Goal: Find specific page/section

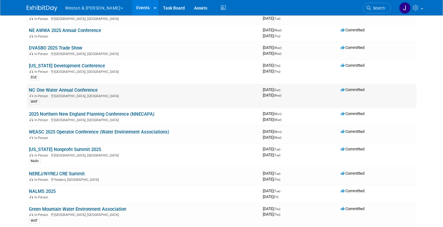
scroll to position [492, 0]
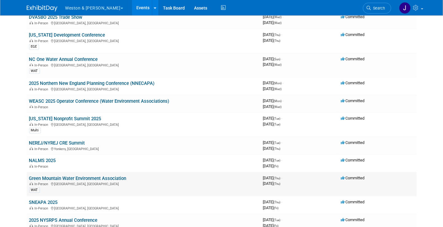
click at [65, 175] on link "Green Mountain Water Environment Association" at bounding box center [77, 178] width 97 height 6
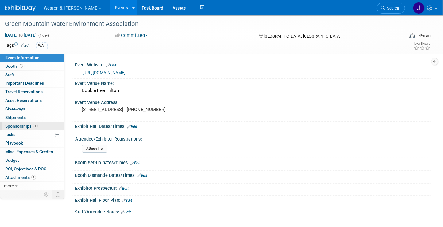
click at [23, 124] on span "Sponsorships 1" at bounding box center [21, 126] width 33 height 5
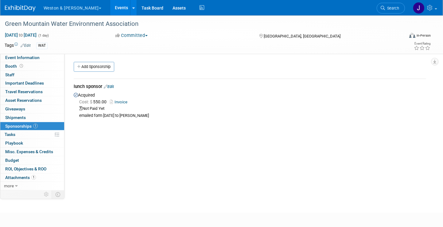
click at [123, 100] on link "Invoice" at bounding box center [120, 102] width 20 height 5
click at [121, 101] on link "Invoice" at bounding box center [120, 102] width 20 height 5
click at [37, 55] on span "Event Information" at bounding box center [22, 57] width 34 height 5
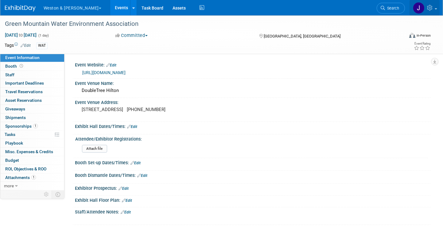
click at [420, 6] on img at bounding box center [419, 8] width 12 height 12
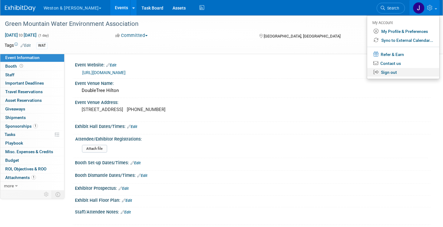
click at [385, 72] on link "Sign out" at bounding box center [403, 72] width 72 height 9
